Goal: Find contact information: Find contact information

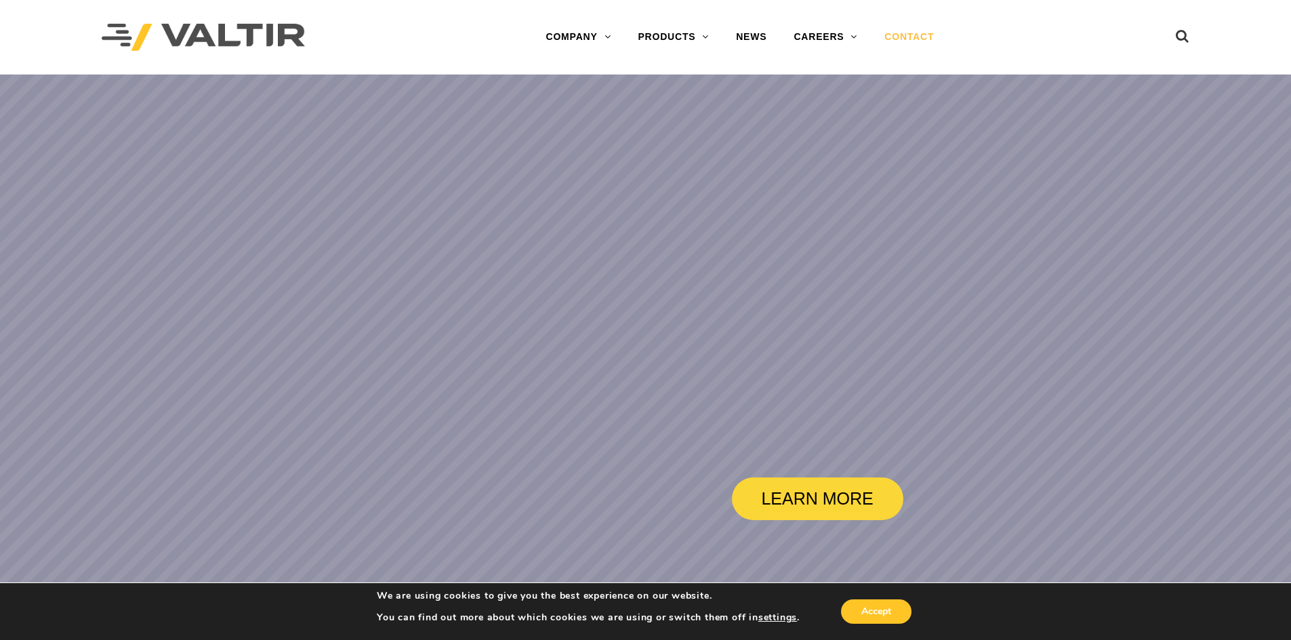
click at [910, 33] on link "CONTACT" at bounding box center [909, 37] width 77 height 27
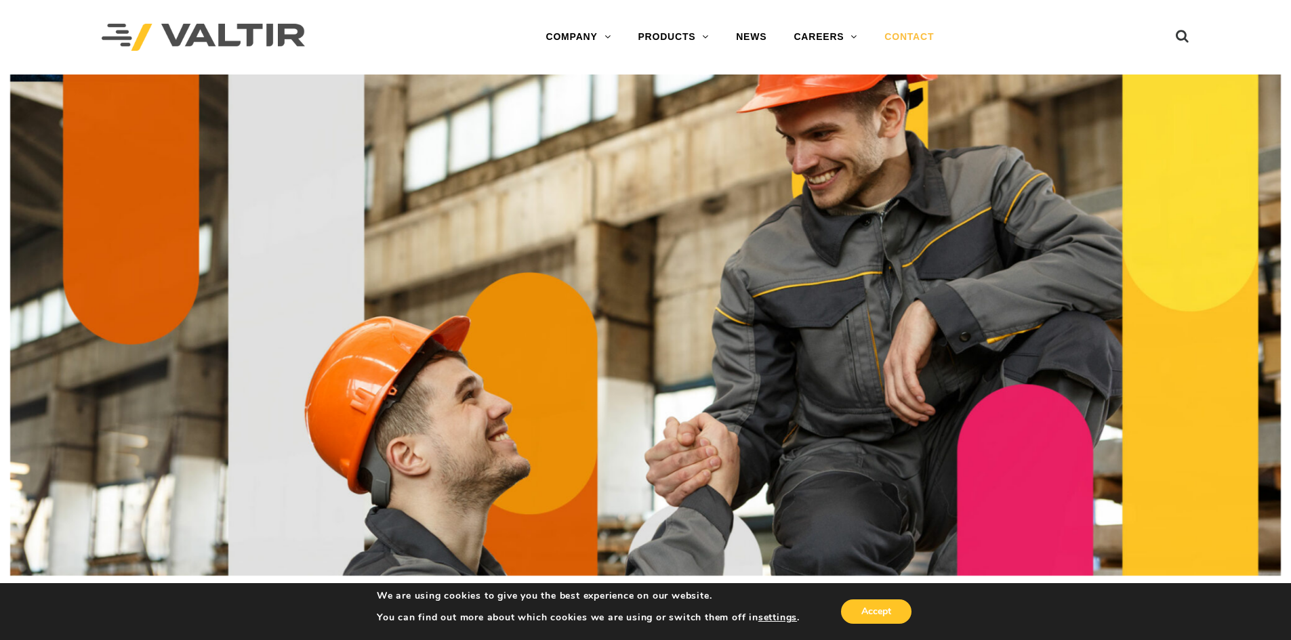
click at [906, 39] on link "CONTACT" at bounding box center [909, 37] width 77 height 27
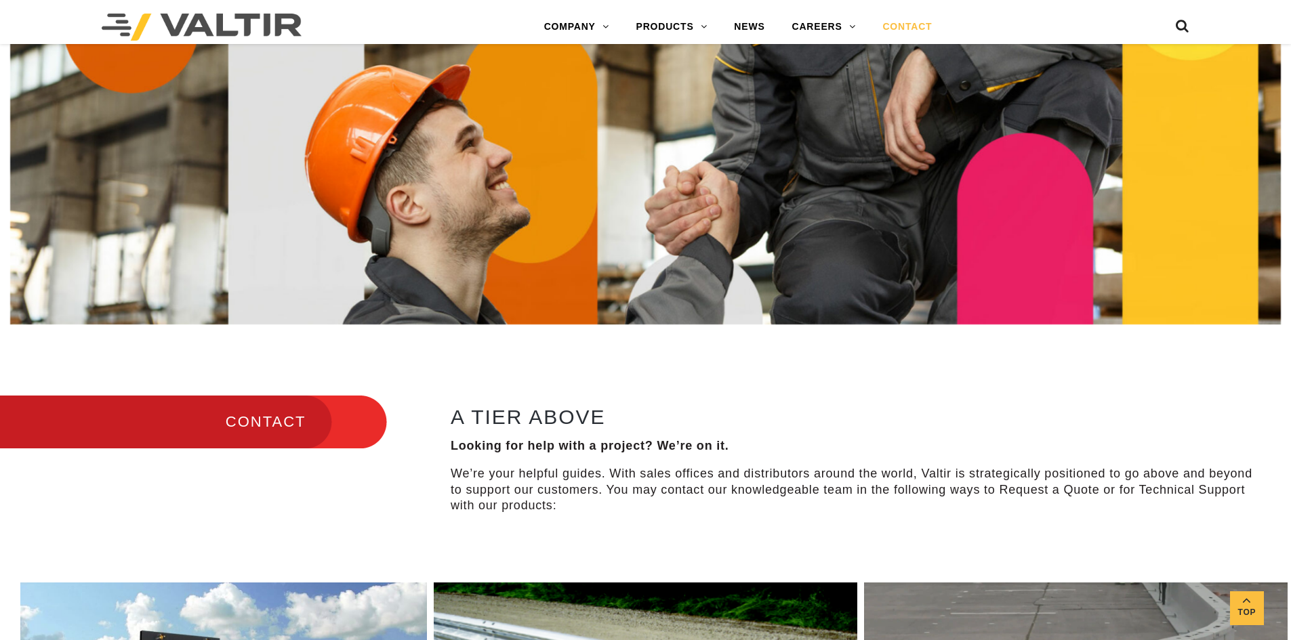
scroll to position [407, 0]
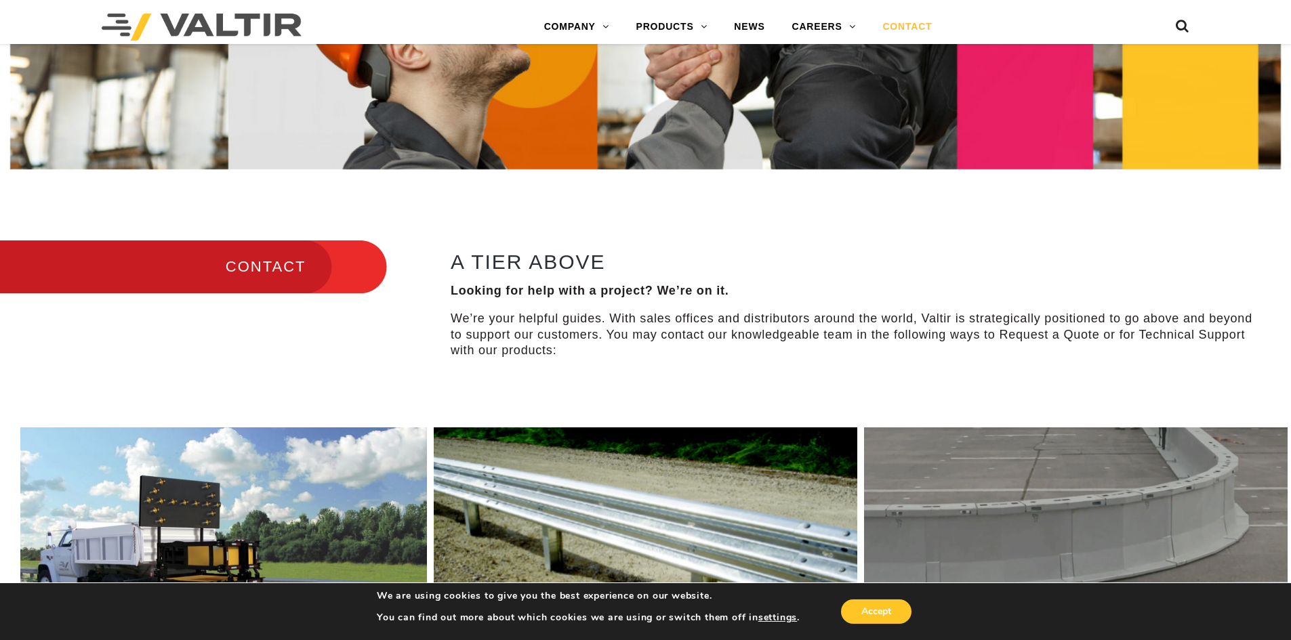
click at [271, 267] on h3 "CONTACT" at bounding box center [193, 267] width 387 height 57
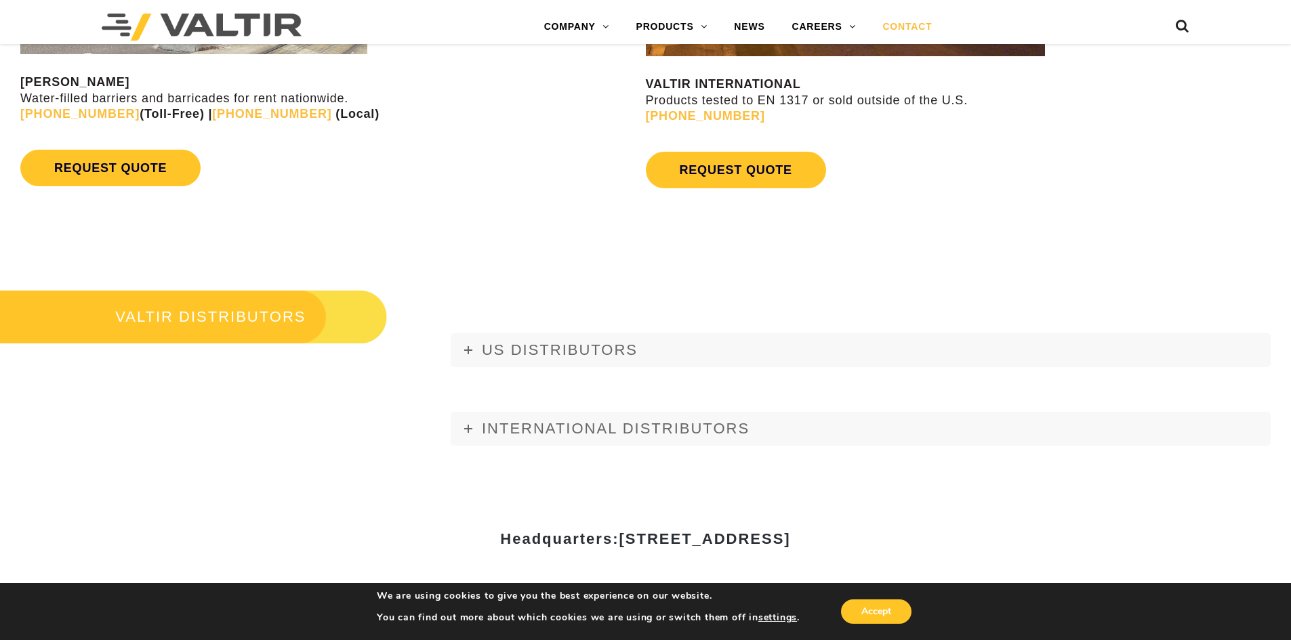
scroll to position [1458, 0]
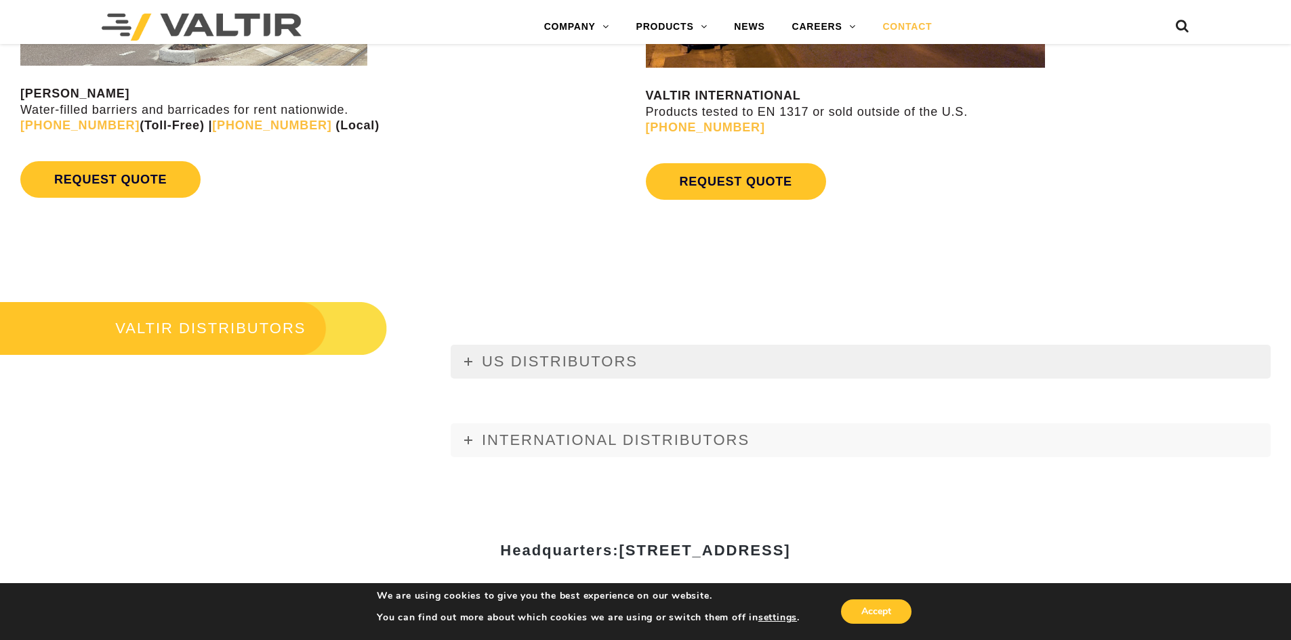
click at [470, 355] on link "US DISTRIBUTORS" at bounding box center [861, 362] width 820 height 34
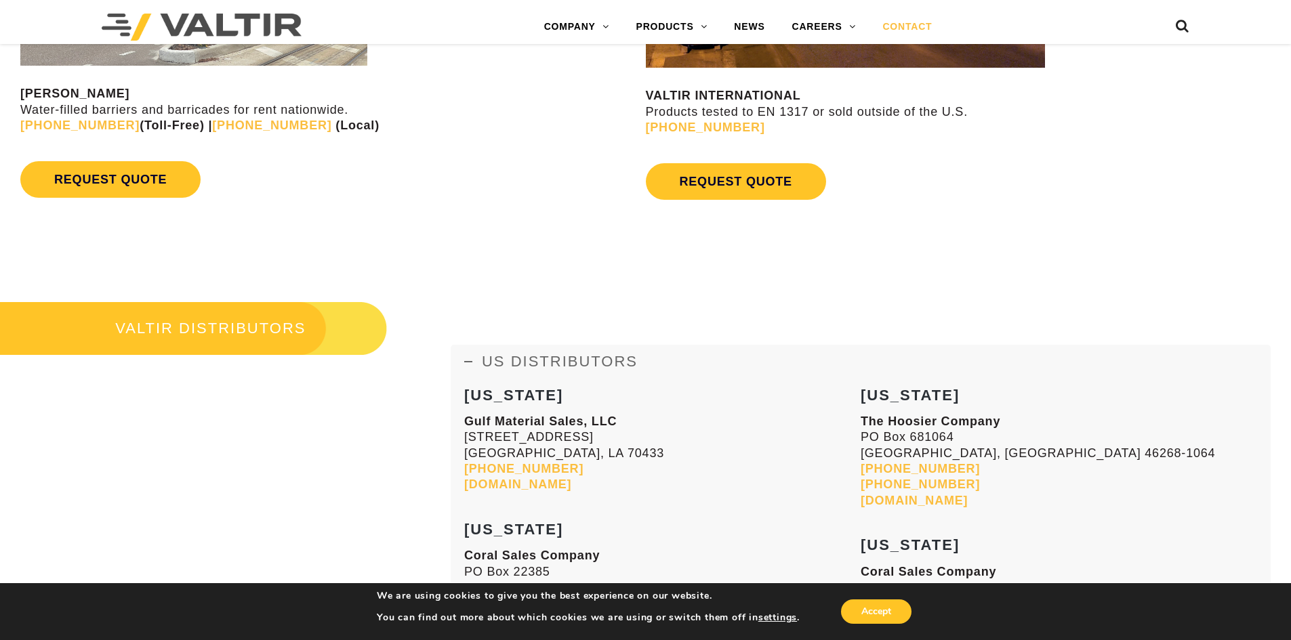
click at [470, 355] on link "US DISTRIBUTORS" at bounding box center [861, 362] width 820 height 34
